Goal: Use online tool/utility: Use online tool/utility

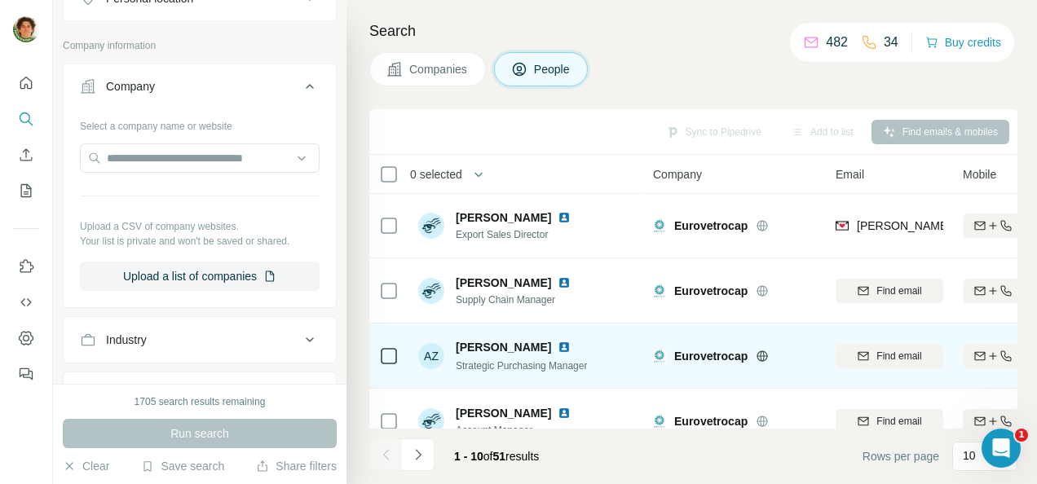
scroll to position [170, 0]
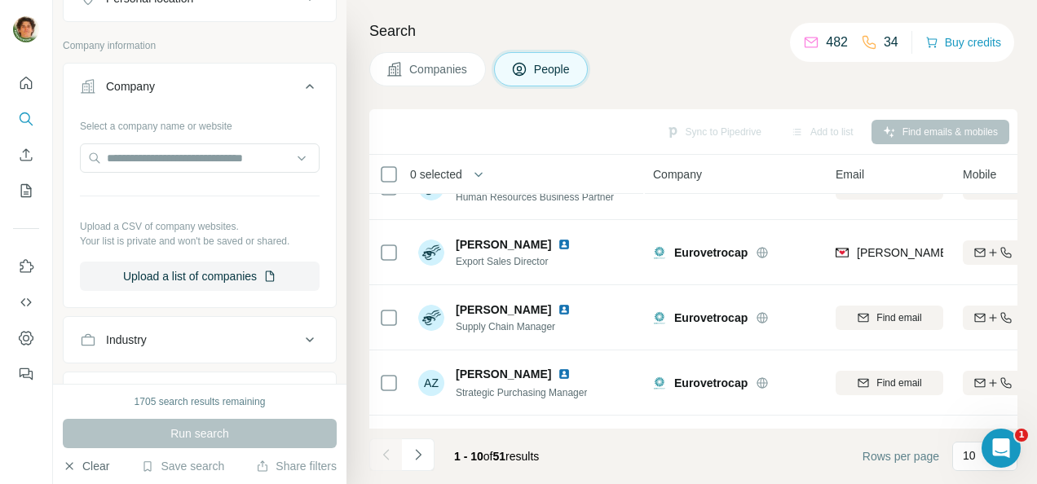
click at [77, 466] on button "Clear" at bounding box center [86, 466] width 46 height 16
click at [75, 459] on button "Clear" at bounding box center [86, 466] width 46 height 16
click at [219, 161] on input "text" at bounding box center [200, 158] width 240 height 29
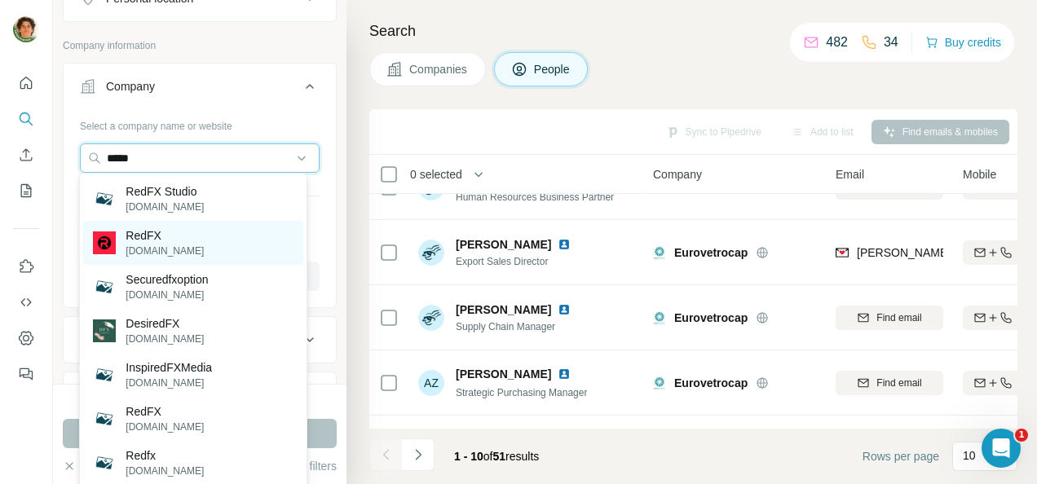
type input "*****"
click at [198, 248] on div "RedFX [DOMAIN_NAME]" at bounding box center [192, 243] width 219 height 44
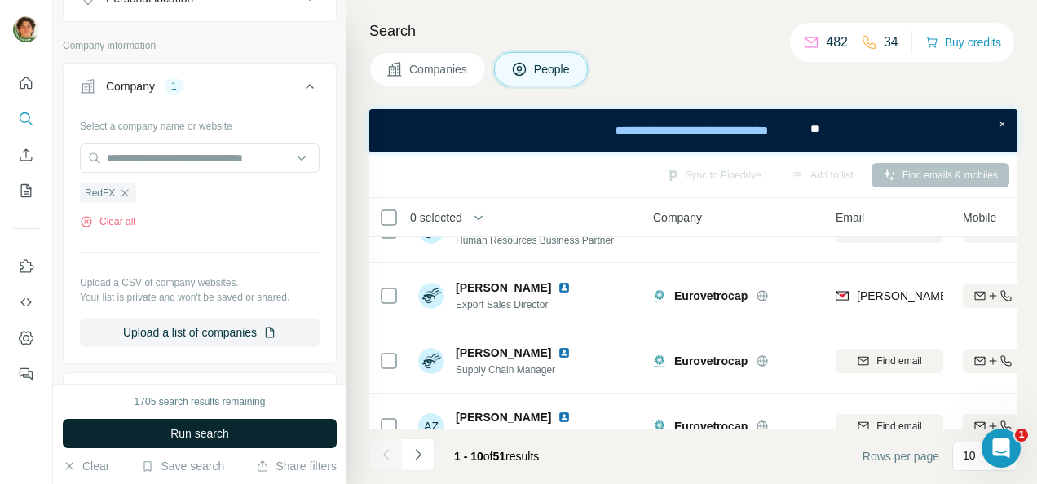
click at [213, 426] on span "Run search" at bounding box center [199, 434] width 59 height 16
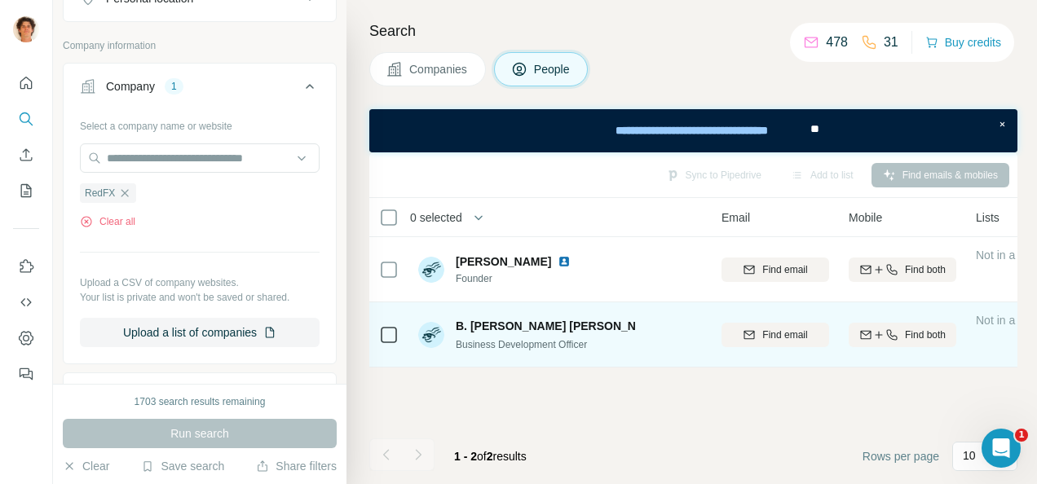
scroll to position [0, 115]
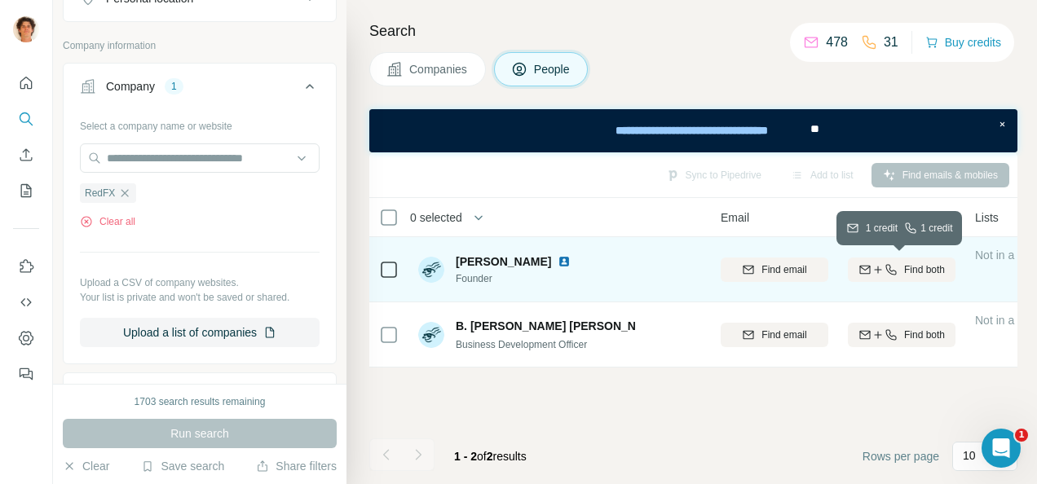
click at [877, 268] on icon "button" at bounding box center [878, 269] width 13 height 13
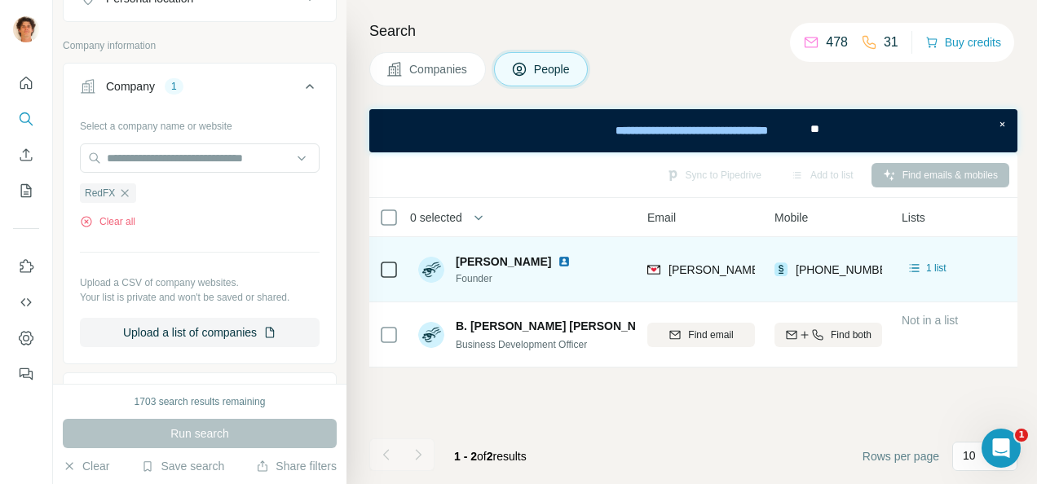
scroll to position [0, 175]
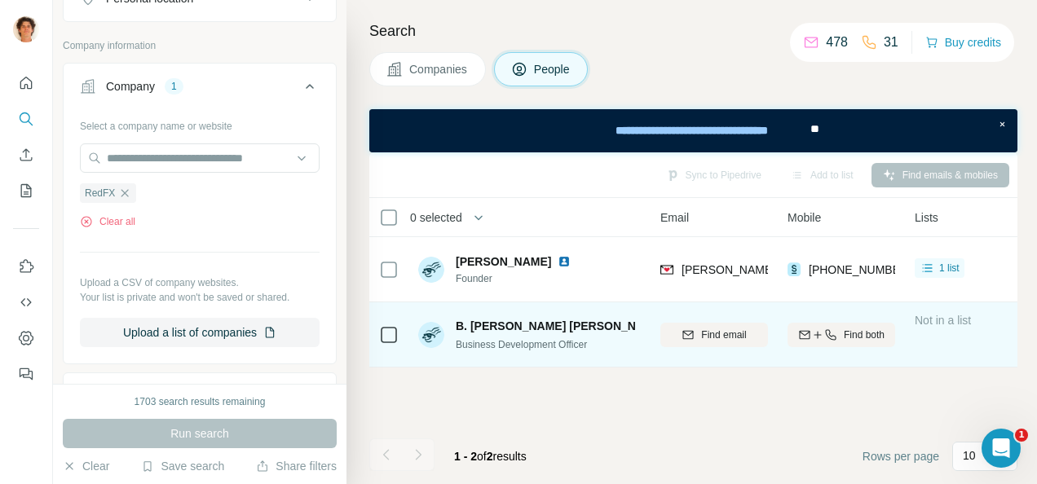
click at [672, 326] on img at bounding box center [675, 326] width 7 height 13
